Goal: Find specific page/section: Find specific page/section

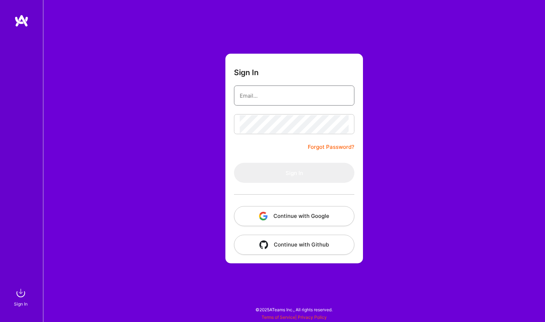
click at [267, 99] on input "email" at bounding box center [294, 96] width 109 height 18
type input "[EMAIL_ADDRESS][DOMAIN_NAME]"
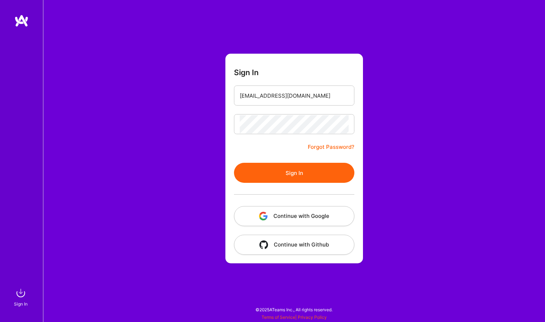
click at [282, 170] on button "Sign In" at bounding box center [294, 173] width 120 height 20
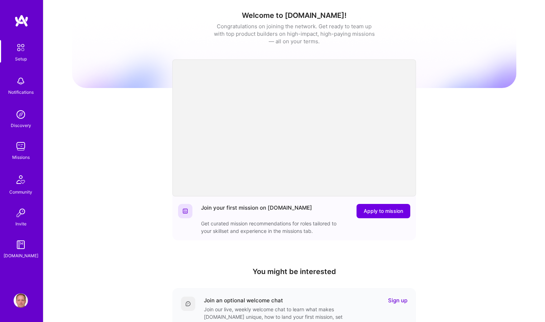
click at [21, 149] on img at bounding box center [21, 146] width 14 height 14
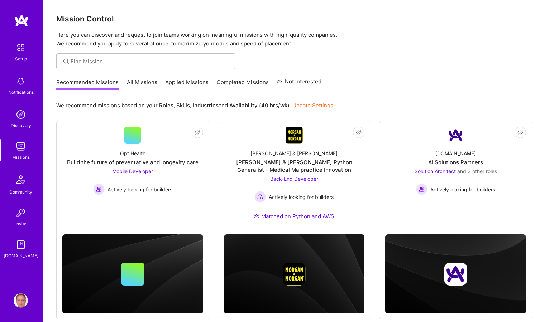
click at [183, 81] on link "Applied Missions" at bounding box center [186, 84] width 43 height 12
